Goal: Find specific page/section: Find specific page/section

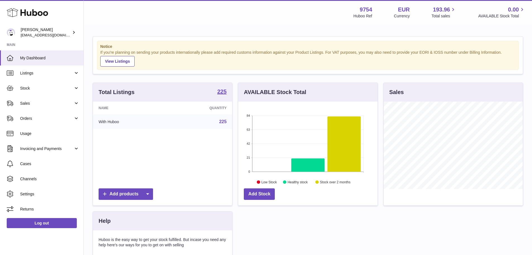
scroll to position [87, 139]
click at [56, 68] on link "Listings" at bounding box center [42, 72] width 84 height 15
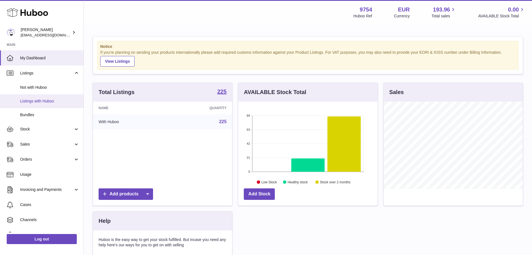
click at [42, 98] on span "Listings with Huboo" at bounding box center [49, 100] width 59 height 5
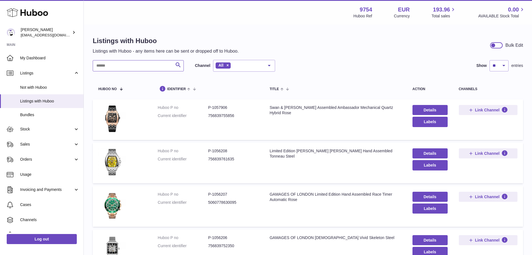
click at [116, 63] on input "text" at bounding box center [138, 65] width 91 height 11
type input "*"
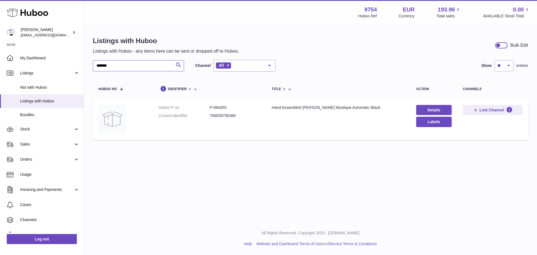
type input "*******"
click at [226, 106] on dd "P-984455" at bounding box center [234, 107] width 51 height 5
copy dd "984455"
